Goal: Task Accomplishment & Management: Manage account settings

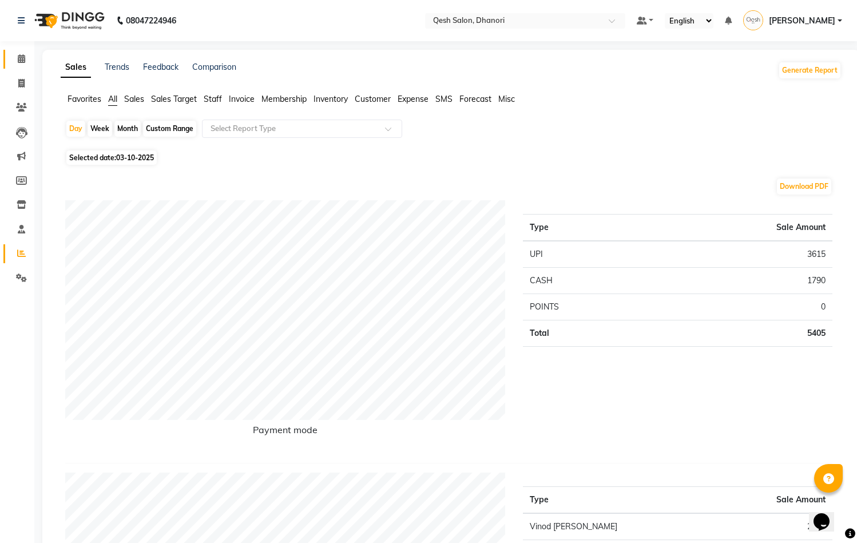
click at [23, 56] on icon at bounding box center [21, 58] width 7 height 9
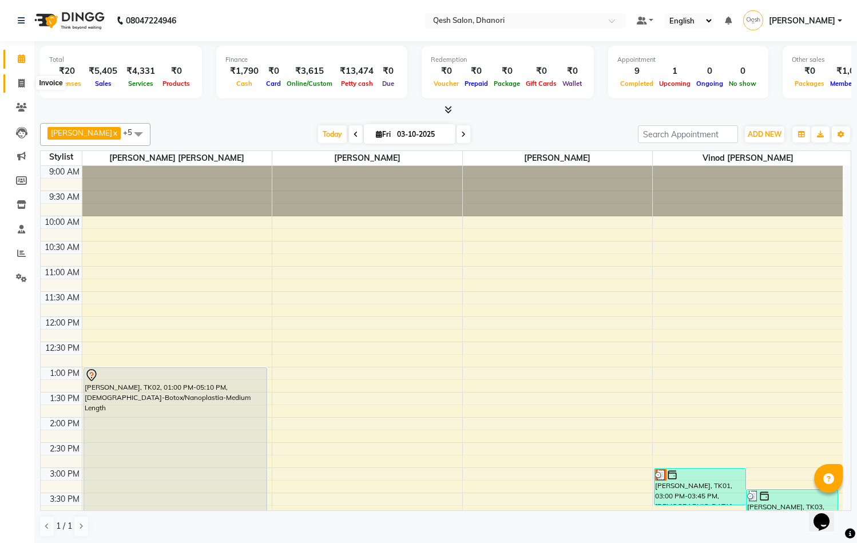
click at [27, 85] on span at bounding box center [21, 83] width 20 height 13
select select "service"
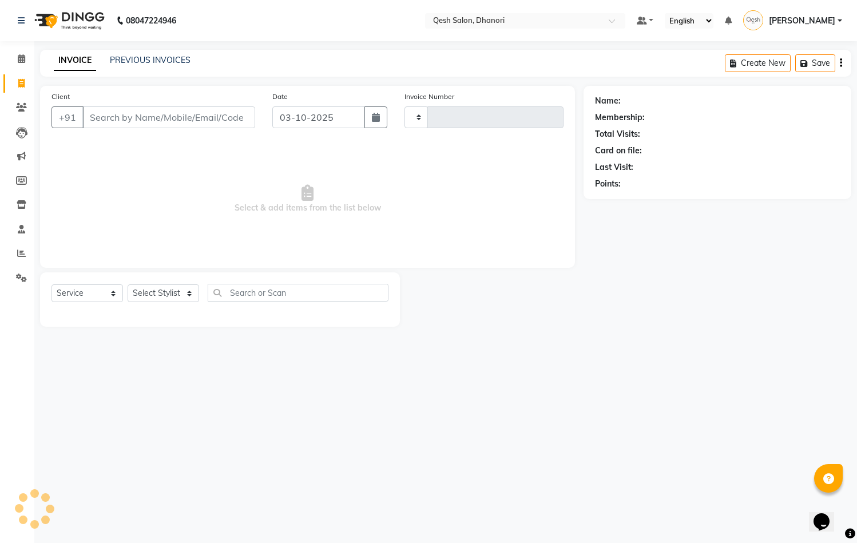
type input "0849"
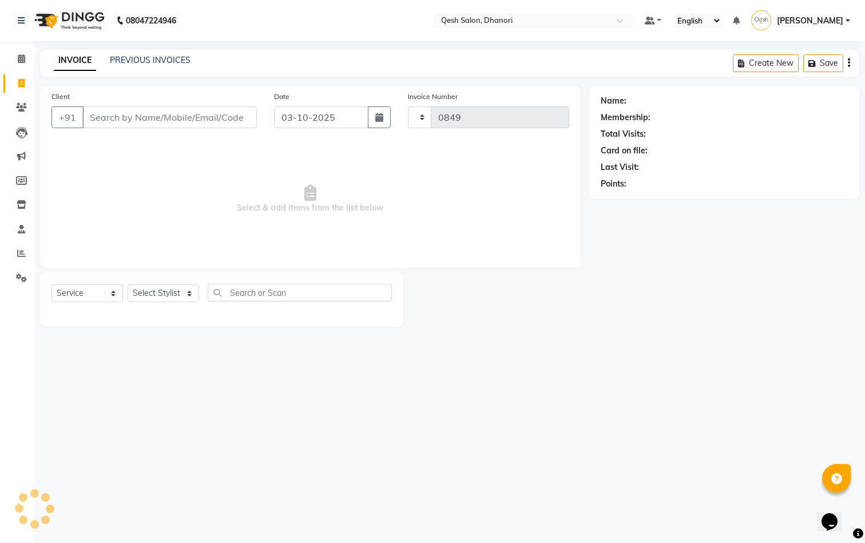
select select "7641"
click at [160, 56] on link "PREVIOUS INVOICES" at bounding box center [150, 60] width 81 height 10
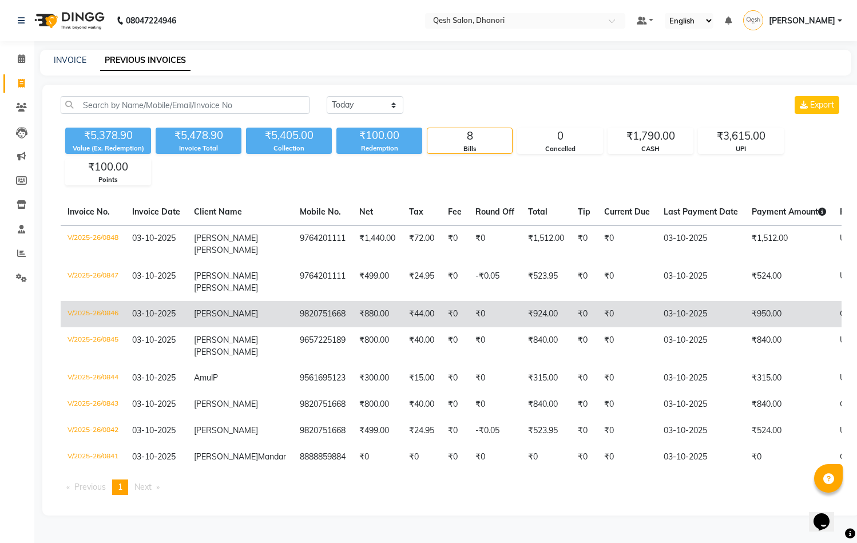
click at [598, 311] on td "₹0" at bounding box center [628, 314] width 60 height 26
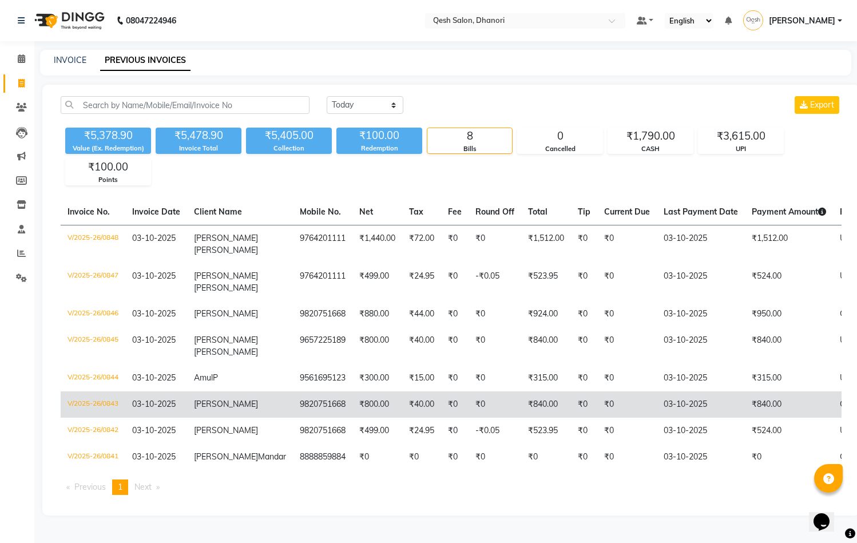
click at [293, 397] on td "9820751668" at bounding box center [323, 404] width 60 height 26
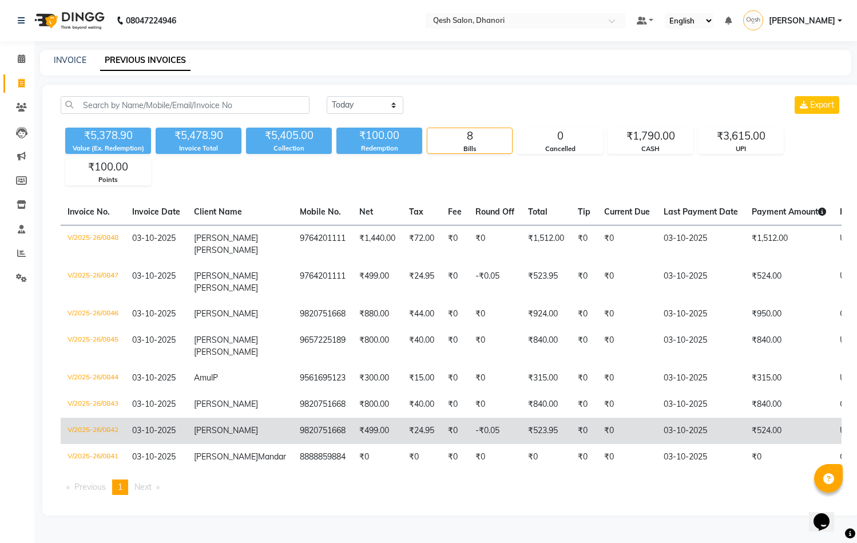
click at [571, 431] on td "₹0" at bounding box center [584, 431] width 26 height 26
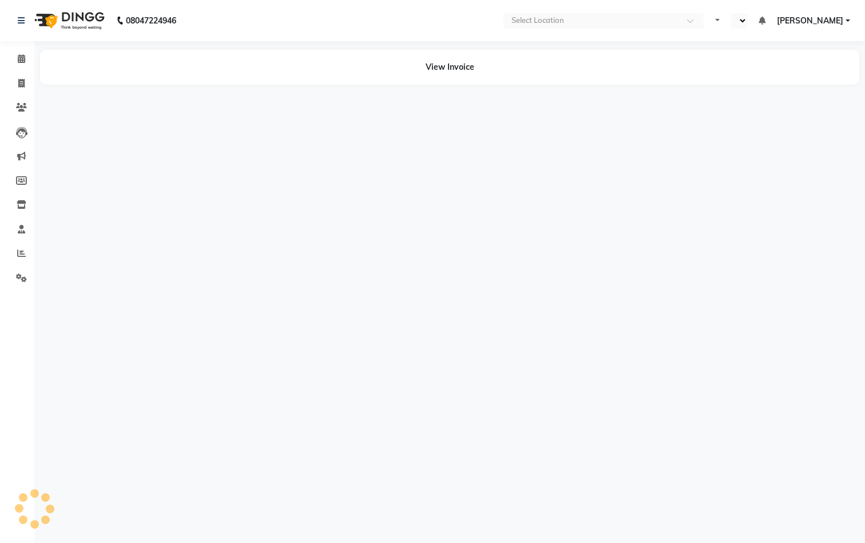
select select "en"
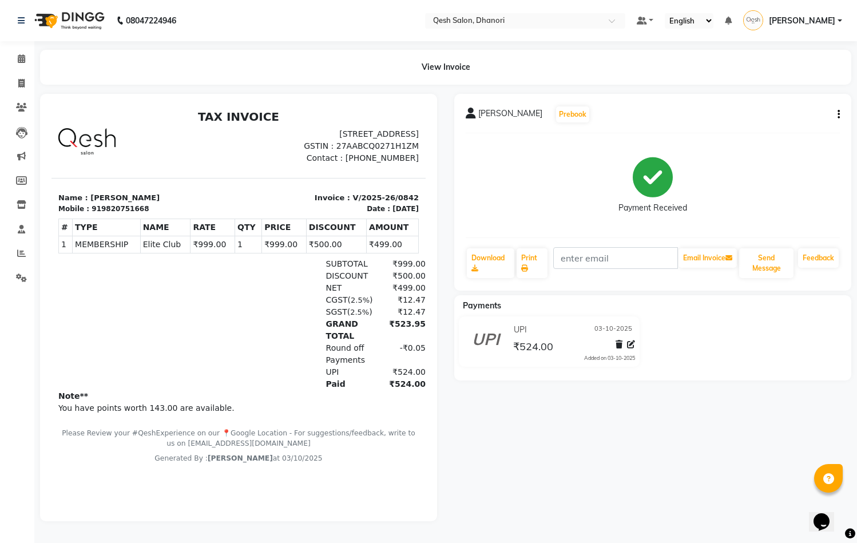
scroll to position [9, 0]
click at [836, 116] on button "button" at bounding box center [836, 115] width 7 height 12
click at [802, 118] on div "Edit Invoice" at bounding box center [792, 121] width 57 height 14
select select "service"
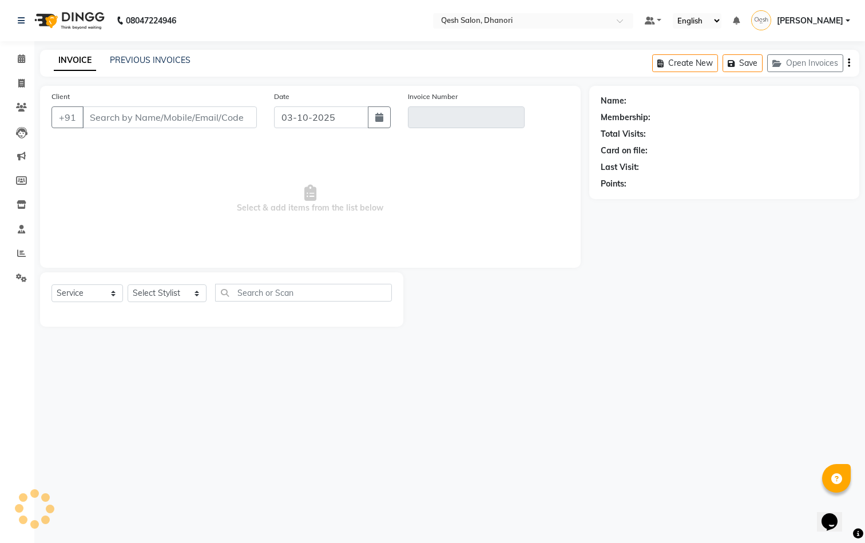
type input "9820751668"
type input "V/2025-26/0842"
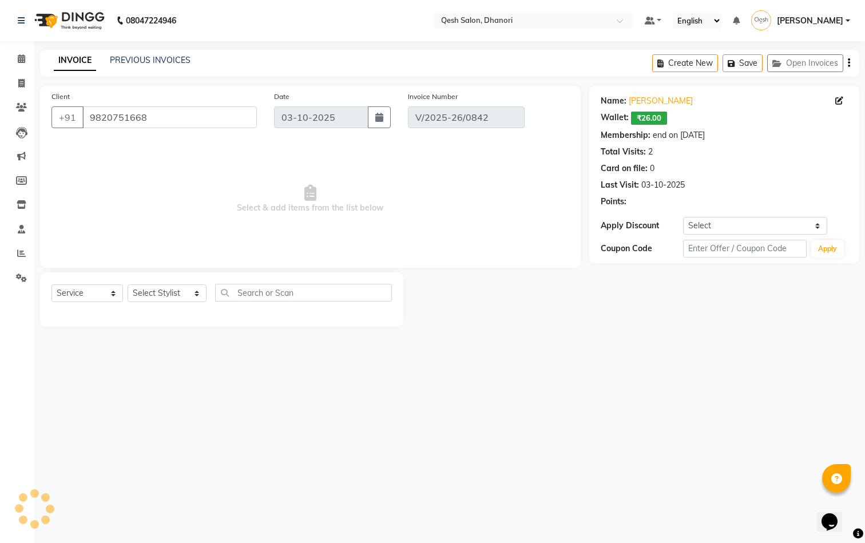
select select "select"
type input "EC50"
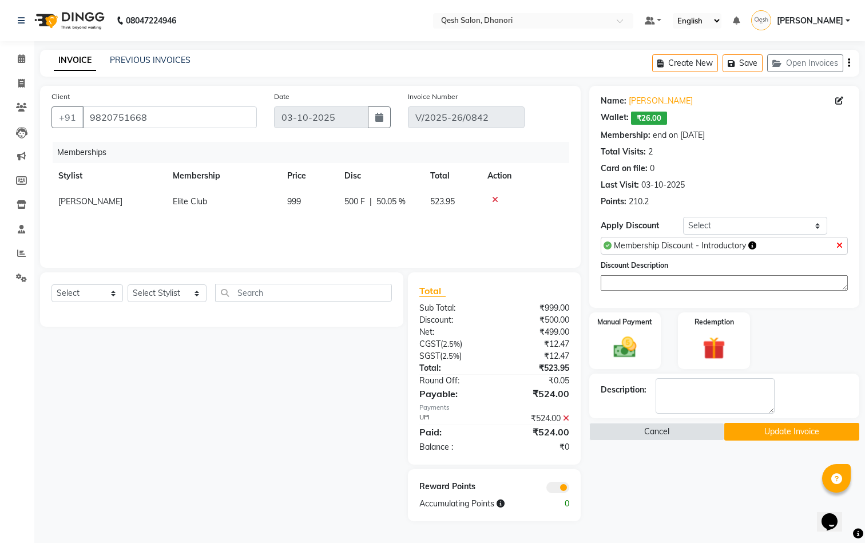
click at [567, 417] on icon at bounding box center [566, 418] width 6 height 8
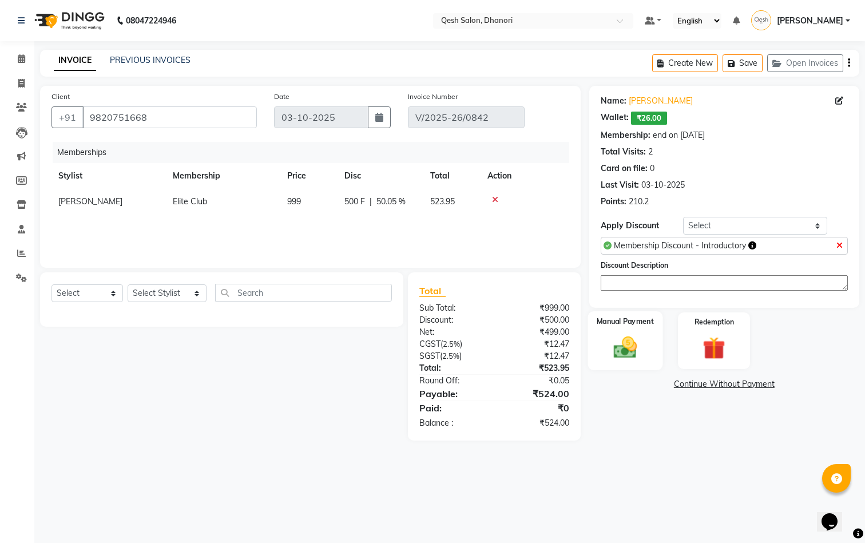
click at [640, 347] on img at bounding box center [625, 347] width 38 height 27
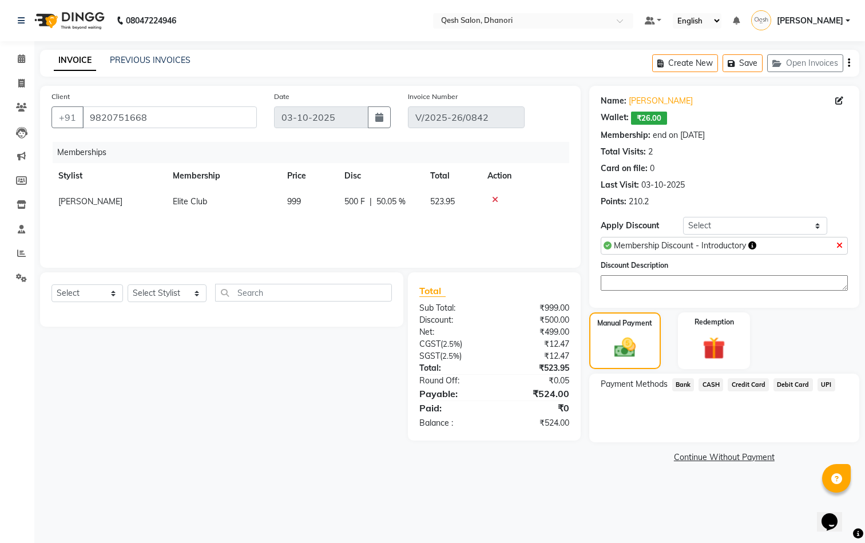
click at [710, 385] on span "CASH" at bounding box center [711, 384] width 25 height 13
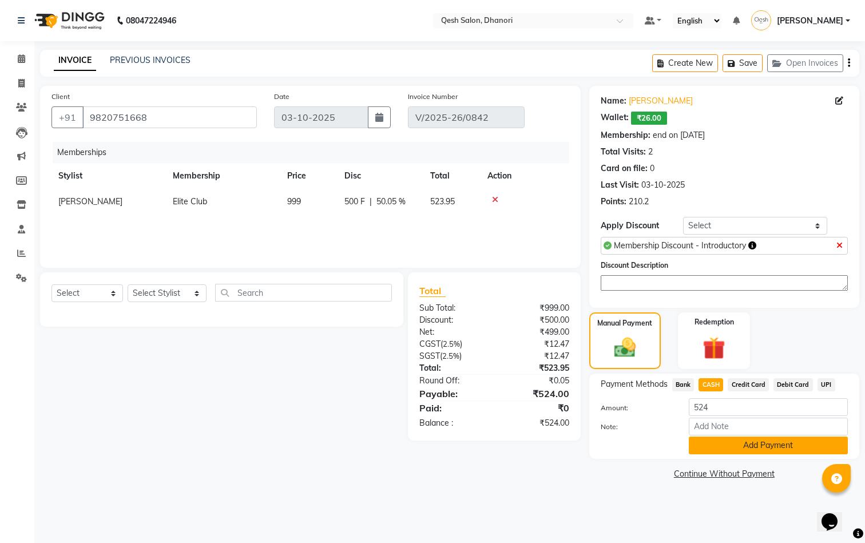
click at [714, 447] on button "Add Payment" at bounding box center [768, 446] width 159 height 18
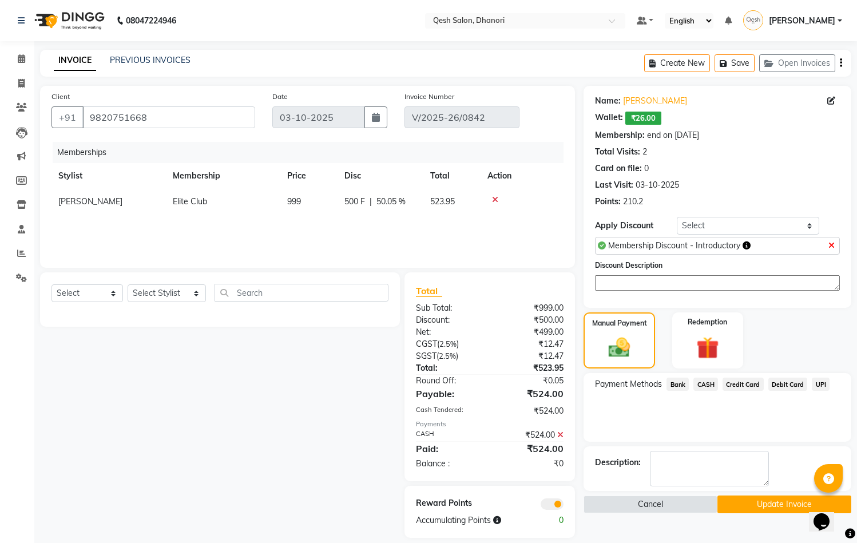
click at [740, 501] on button "Update Invoice" at bounding box center [785, 505] width 134 height 18
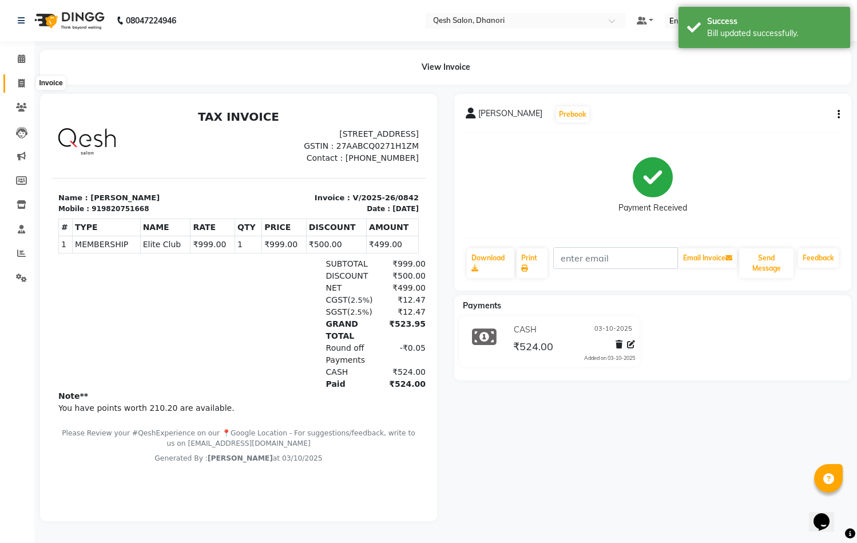
click at [22, 82] on icon at bounding box center [21, 83] width 6 height 9
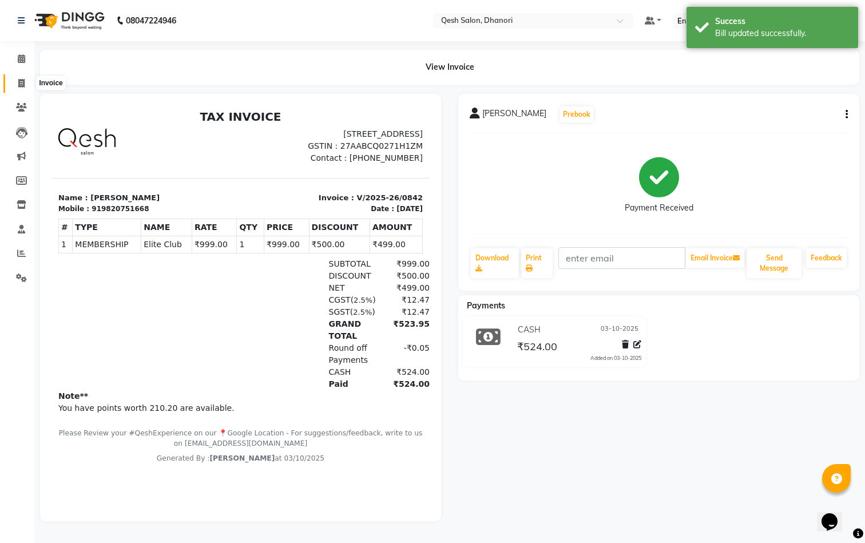
select select "7641"
select select "service"
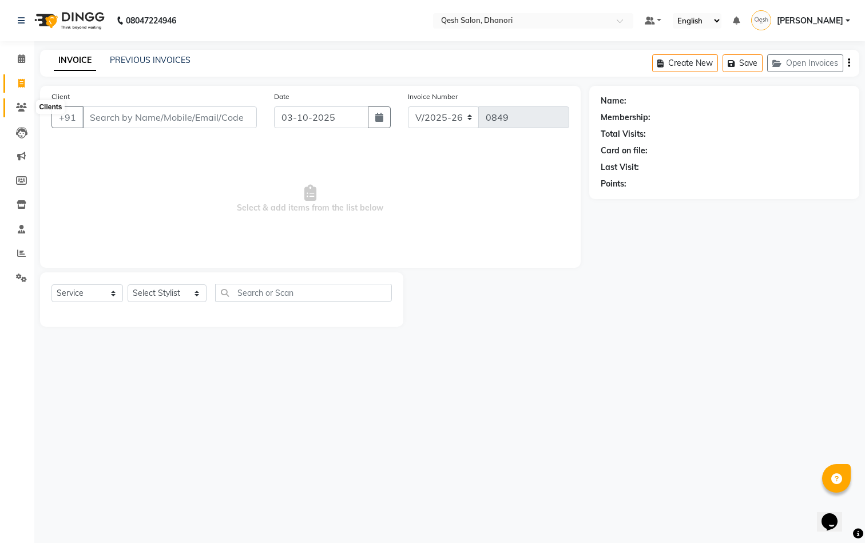
click at [25, 105] on icon at bounding box center [21, 107] width 11 height 9
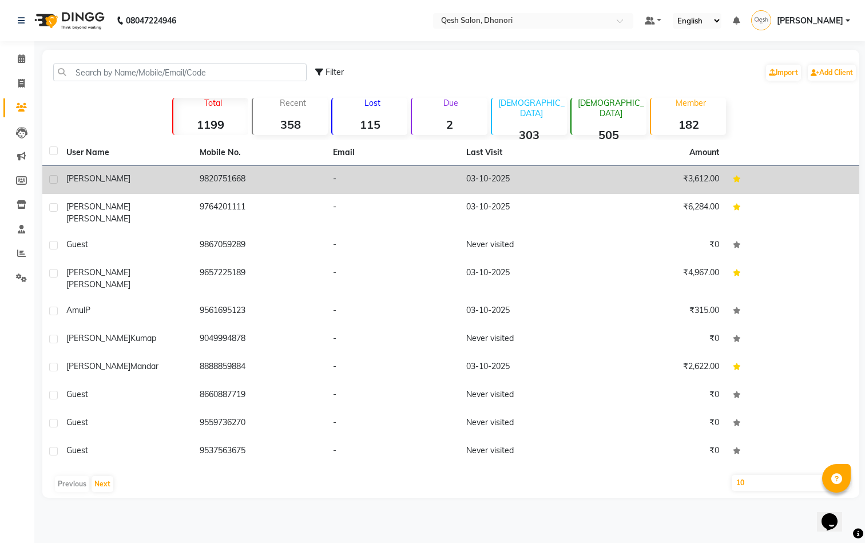
click at [109, 180] on div "Nimish" at bounding box center [126, 179] width 120 height 12
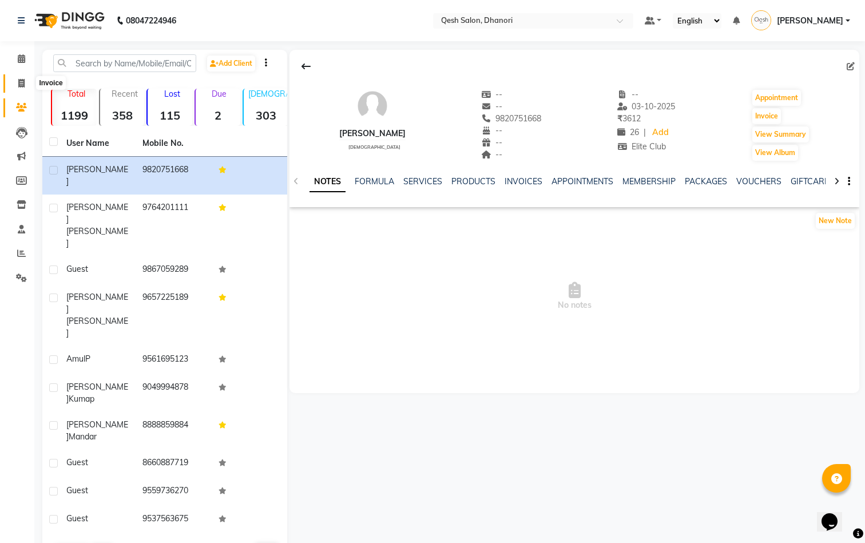
click at [24, 85] on icon at bounding box center [21, 83] width 6 height 9
select select "7641"
select select "service"
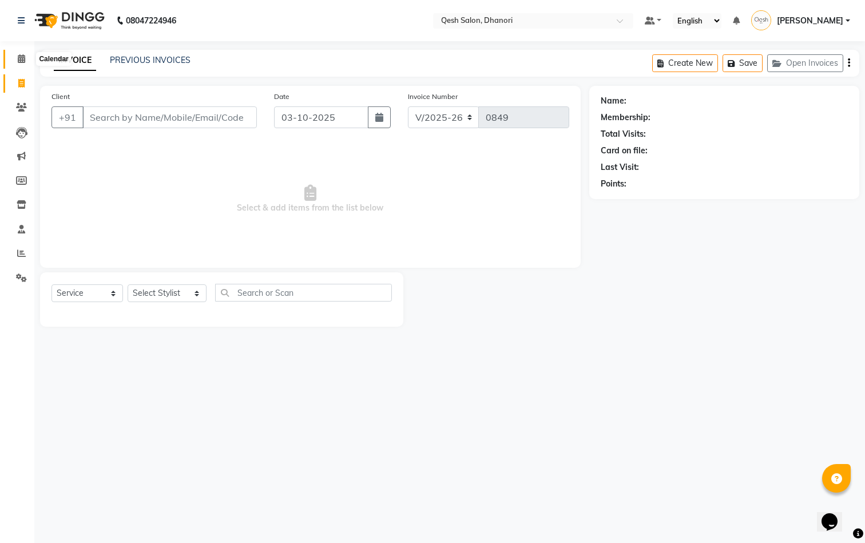
click at [20, 57] on icon at bounding box center [21, 58] width 7 height 9
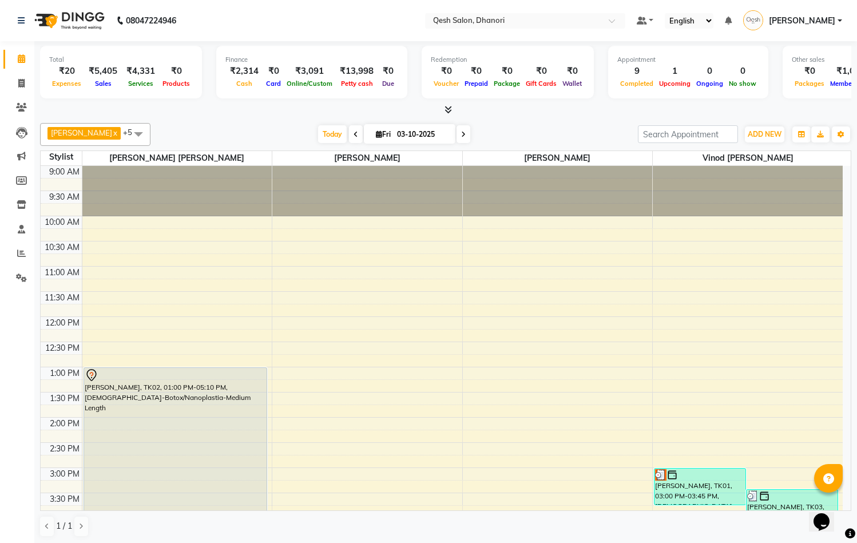
click at [273, 102] on div "Total ₹20 Expenses ₹5,405 Sales ₹4,331 Services ₹0 Products Finance ₹2,314 Cash…" at bounding box center [446, 78] width 812 height 75
